Goal: Find specific page/section

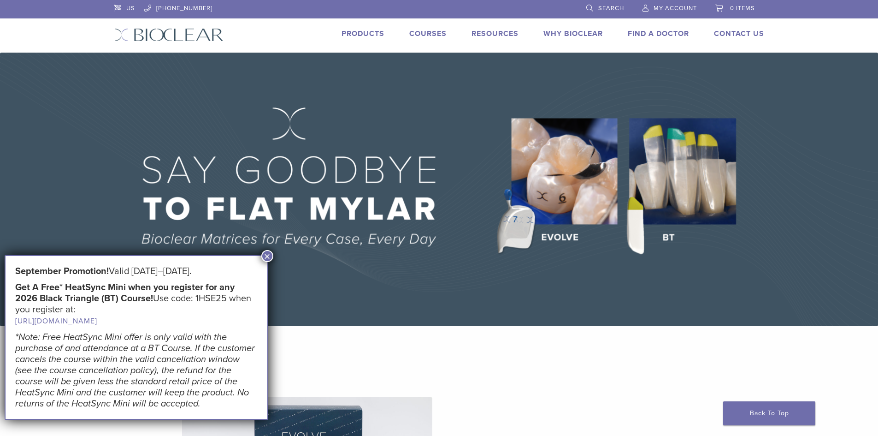
click at [362, 33] on link "Products" at bounding box center [363, 33] width 43 height 9
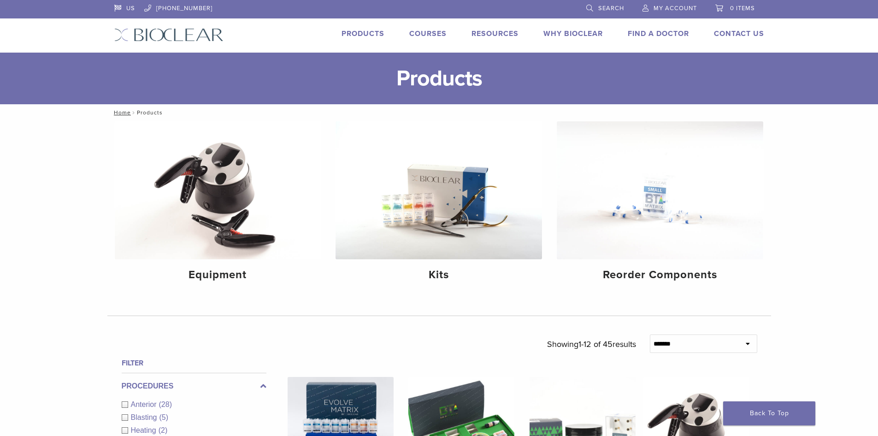
click at [472, 31] on link "Resources" at bounding box center [495, 33] width 47 height 9
click at [488, 48] on link "Technique Guides, IFU, & SDS" at bounding box center [535, 49] width 123 height 20
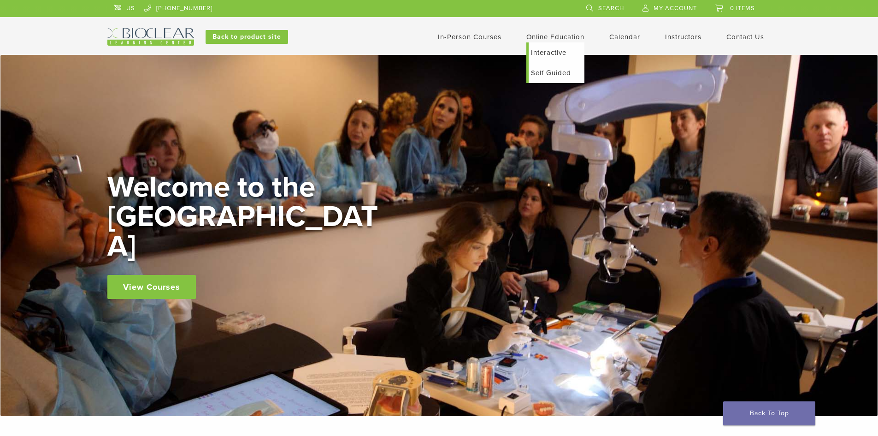
click at [555, 71] on link "Self Guided" at bounding box center [557, 73] width 56 height 20
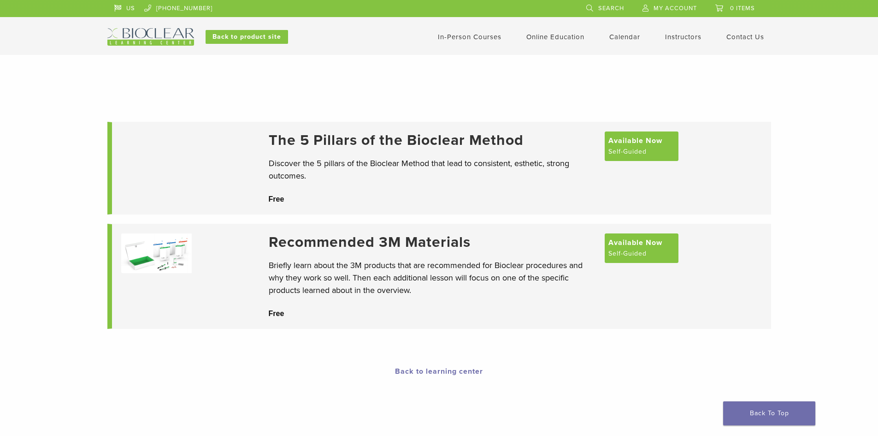
click at [598, 8] on link "Search" at bounding box center [605, 7] width 38 height 14
